Goal: Information Seeking & Learning: Learn about a topic

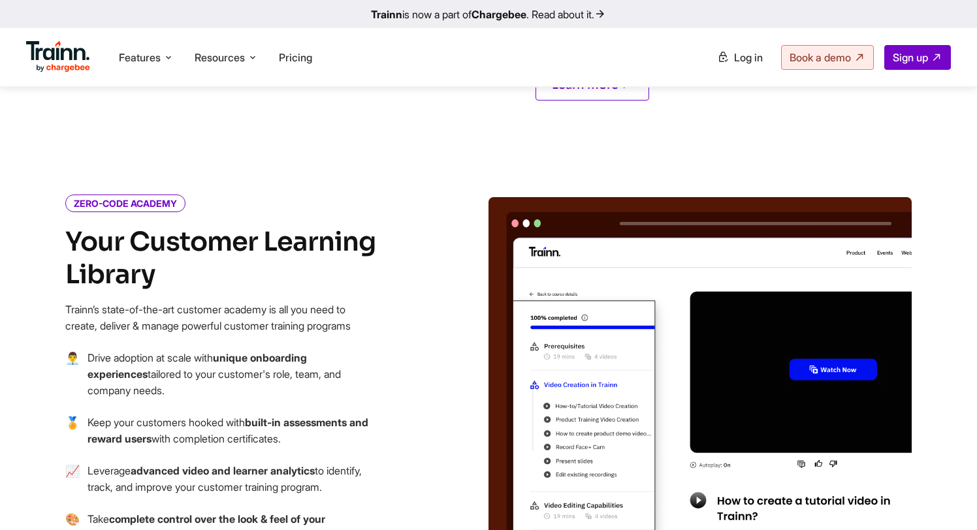
scroll to position [1348, 0]
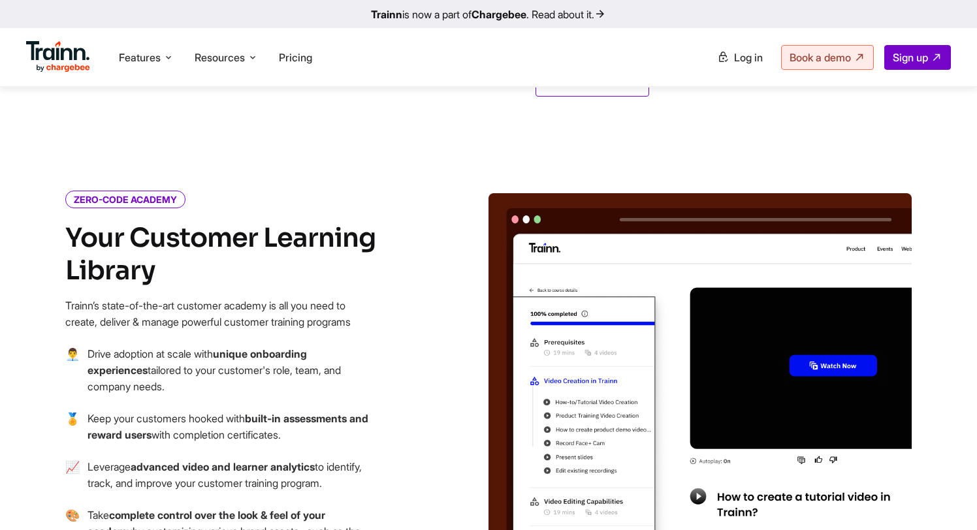
click at [133, 234] on h4 "Your Customer Learning Library" at bounding box center [221, 254] width 313 height 65
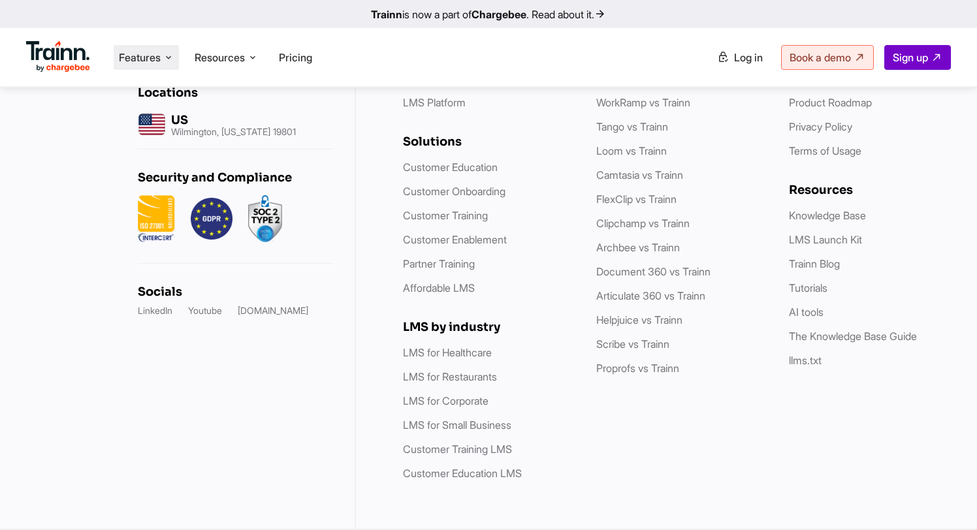
scroll to position [3874, 0]
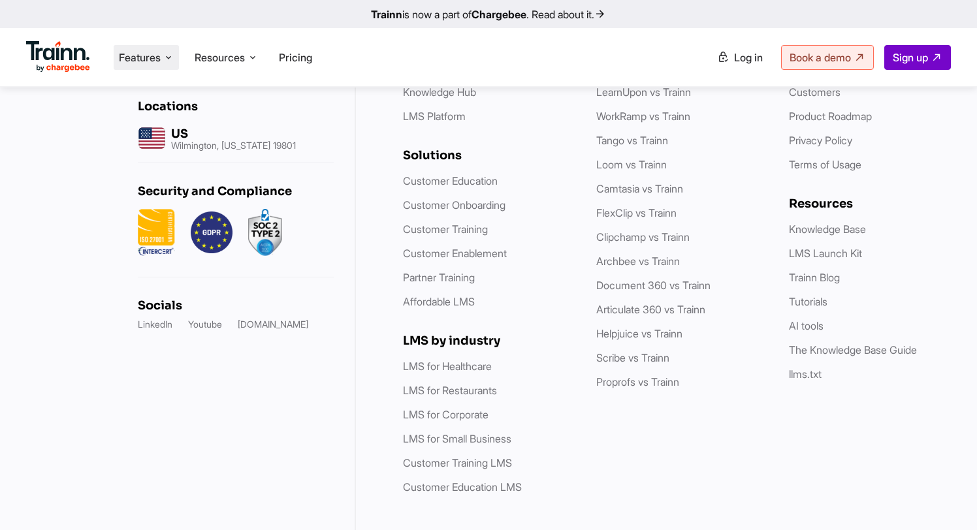
click at [164, 60] on icon at bounding box center [168, 57] width 10 height 13
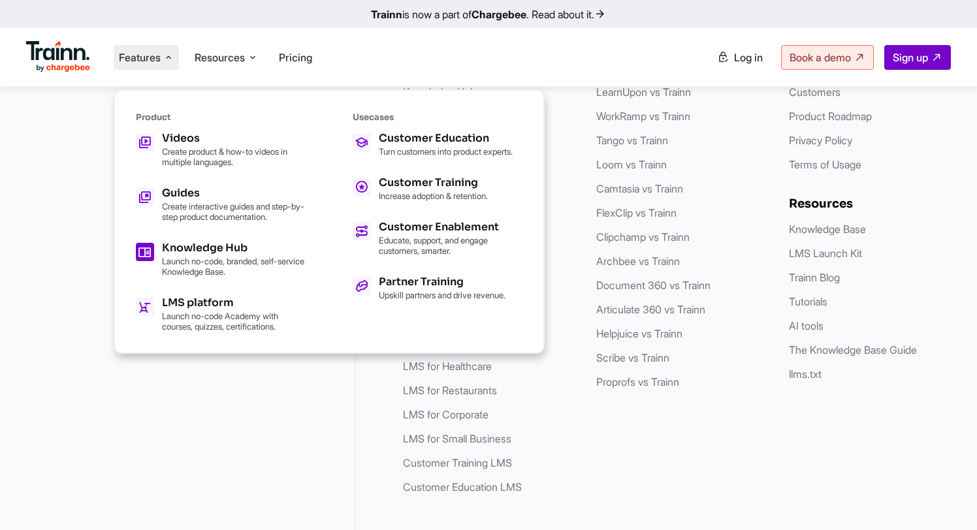
click at [178, 256] on p "Launch no-code, branded, self-service Knowledge Base." at bounding box center [234, 266] width 144 height 21
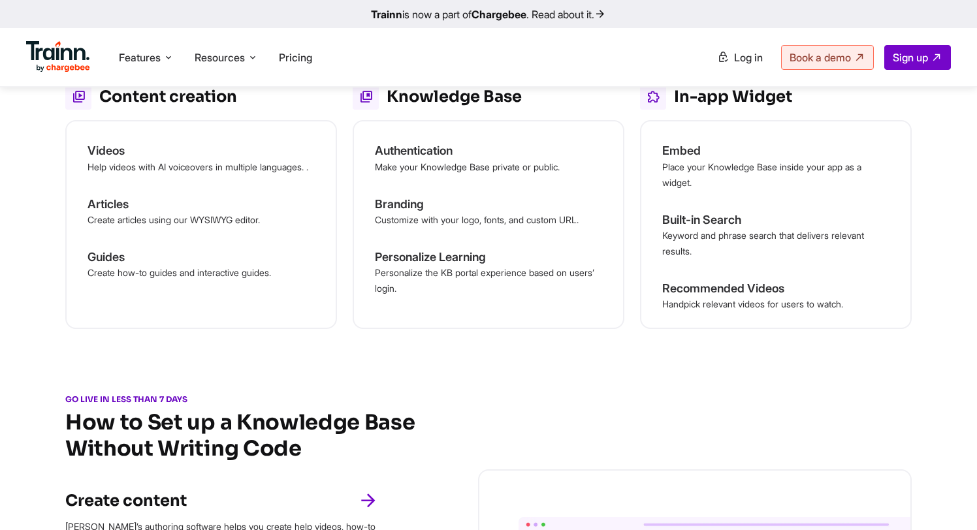
scroll to position [1089, 0]
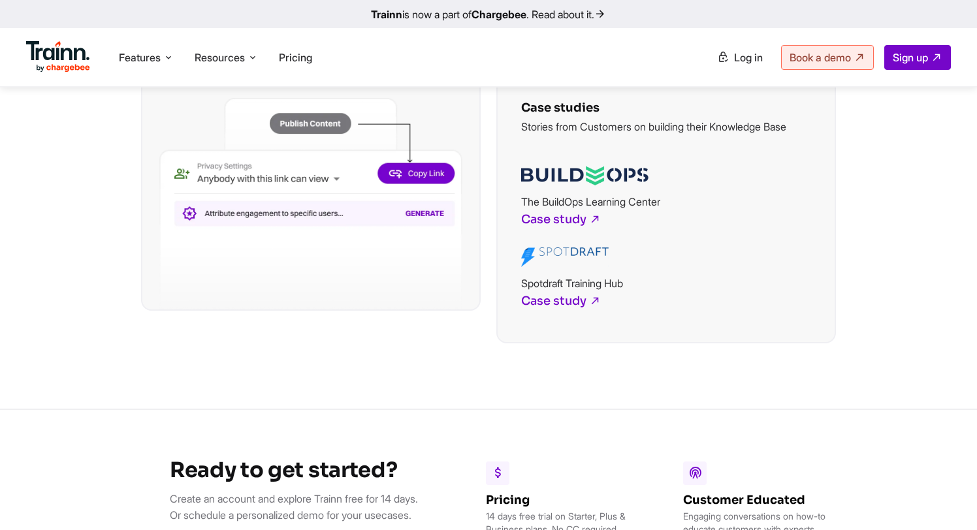
scroll to position [2684, 0]
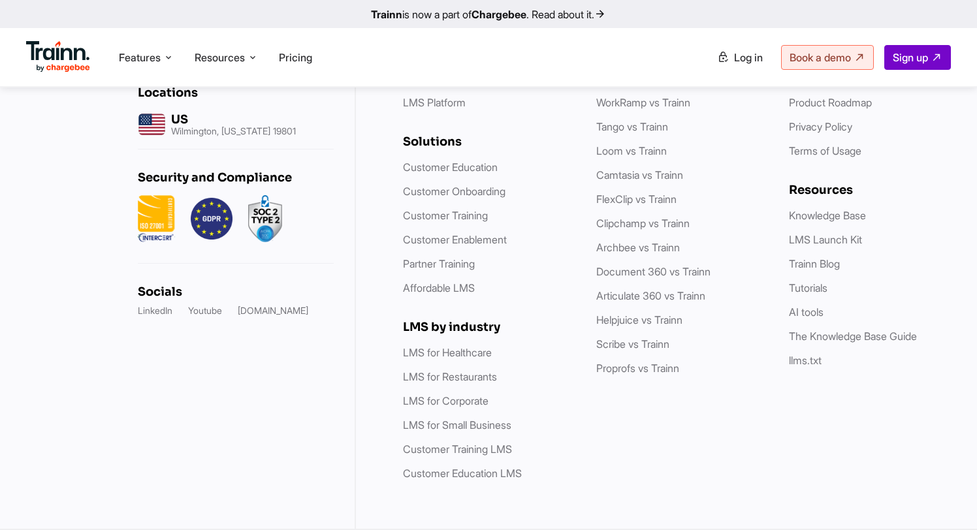
scroll to position [3640, 0]
